Goal: Check status

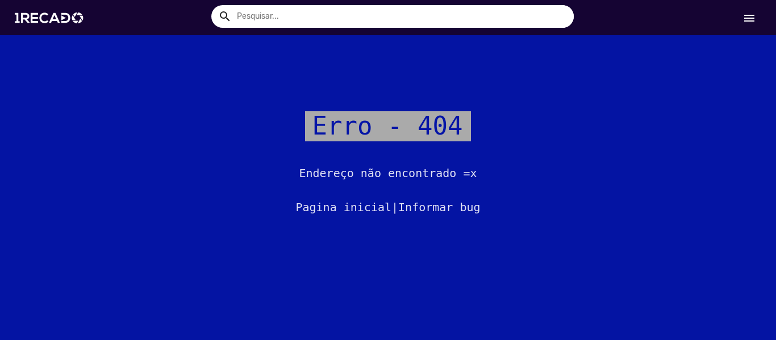
click at [752, 18] on mat-icon "menu" at bounding box center [750, 18] width 14 height 14
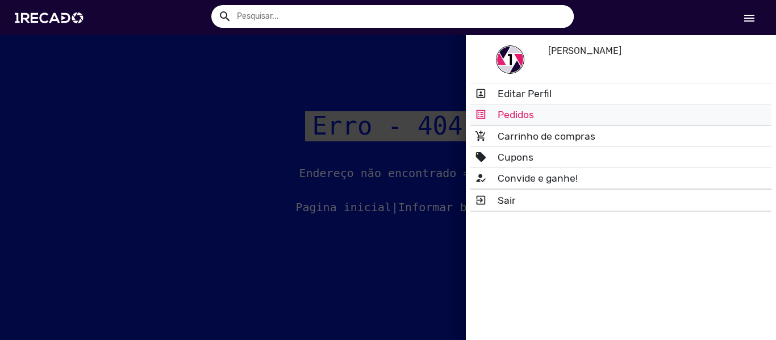
click at [528, 115] on link "list_alt Pedidos" at bounding box center [621, 115] width 301 height 20
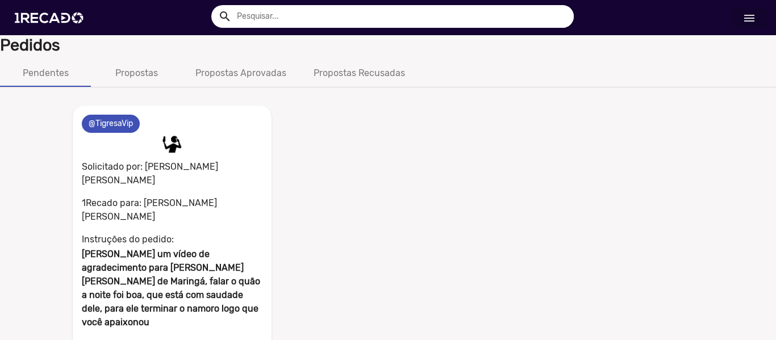
scroll to position [135, 0]
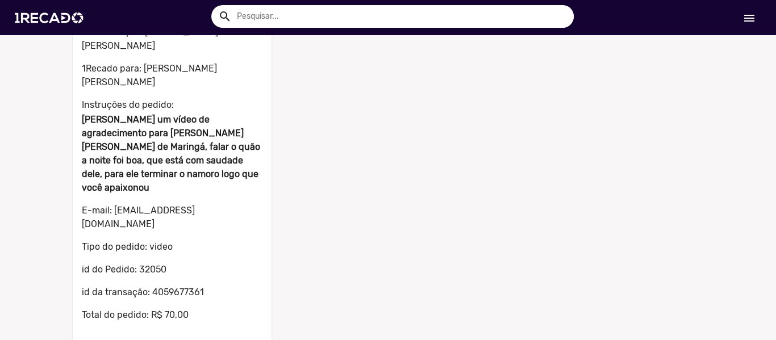
click at [219, 292] on mat-card "0 @TigresaVip 0 Solicitado por: [PERSON_NAME] [PERSON_NAME] 1Recado para: [PERS…" at bounding box center [172, 180] width 199 height 419
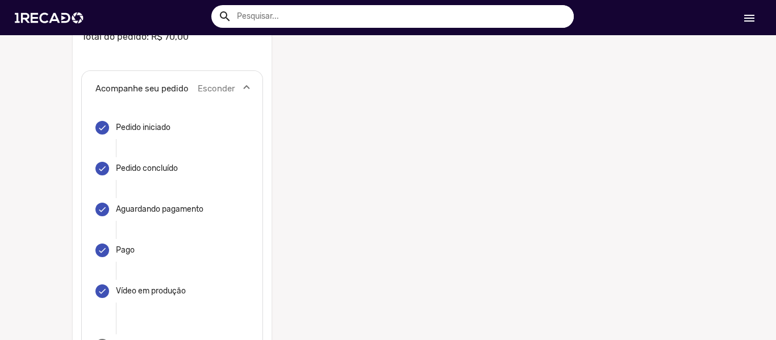
scroll to position [453, 0]
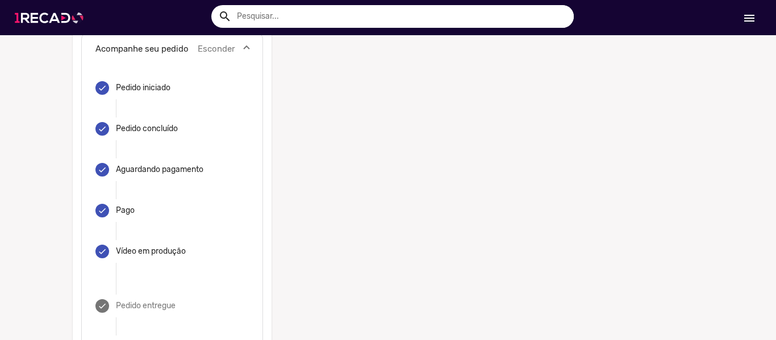
drag, startPoint x: 71, startPoint y: 8, endPoint x: 71, endPoint y: 0, distance: 8.0
click at [71, 9] on img at bounding box center [52, 18] width 86 height 48
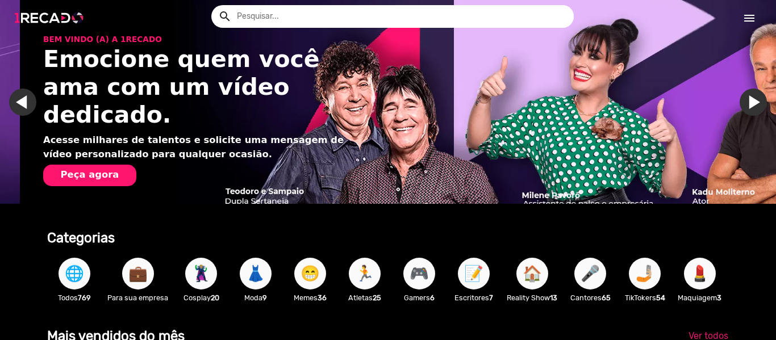
scroll to position [0, 1535]
